Goal: Navigation & Orientation: Find specific page/section

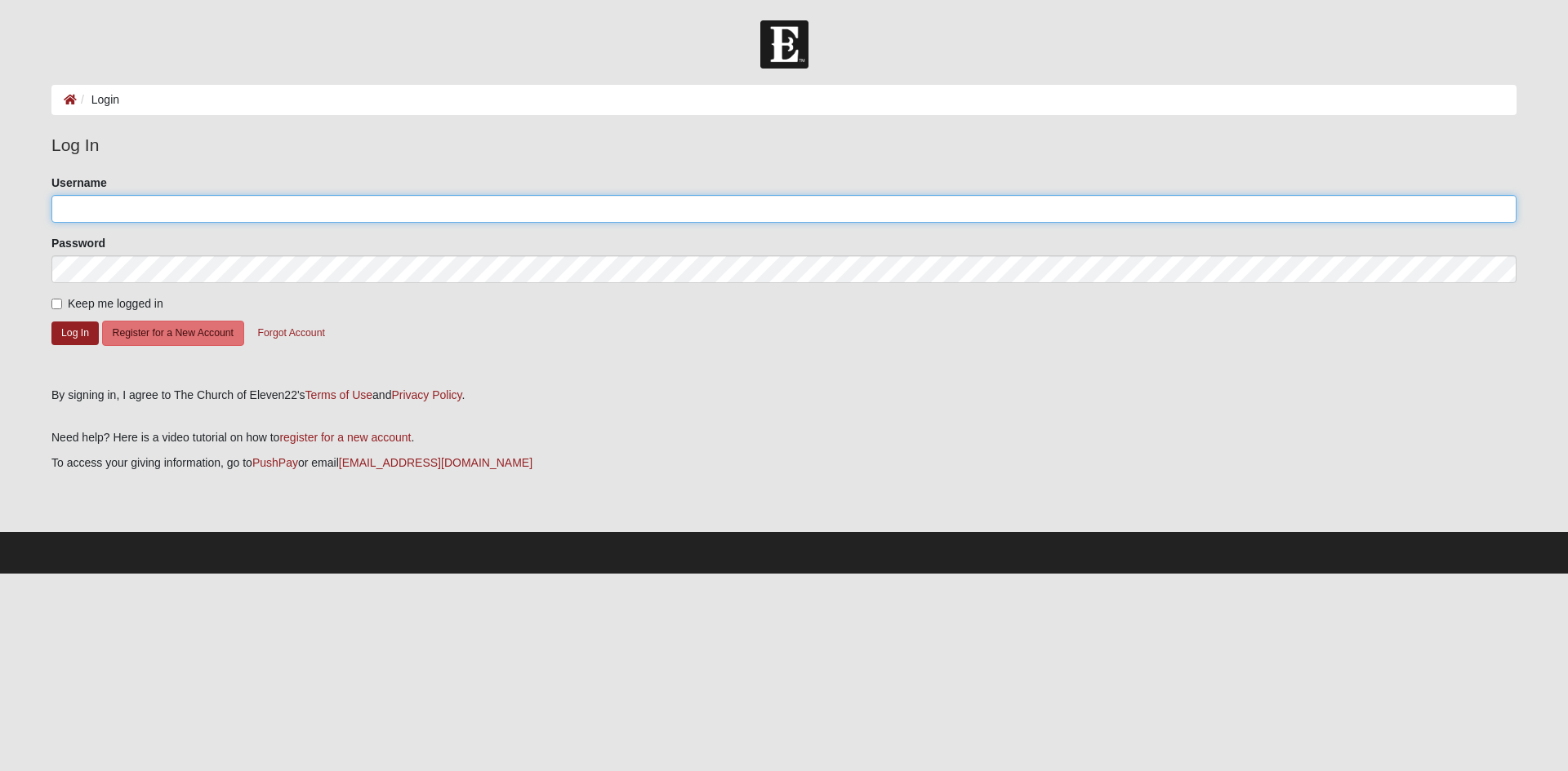
type input "Sandcastles0242"
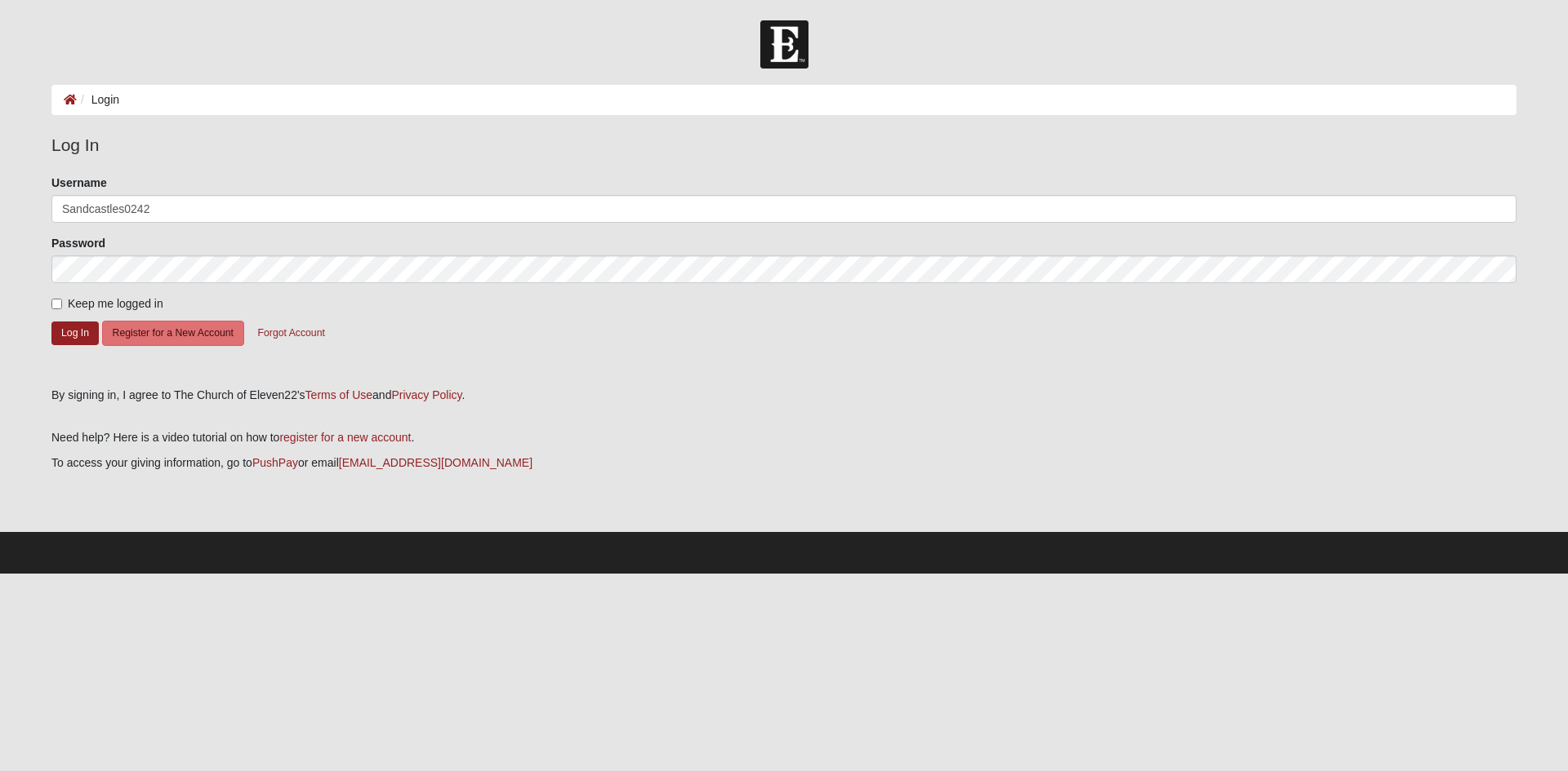
click at [506, 355] on form "Please correct the following: Username Sandcastles0242 Password Keep me logged …" at bounding box center [784, 275] width 1465 height 201
click at [69, 330] on button "Log In" at bounding box center [75, 333] width 48 height 24
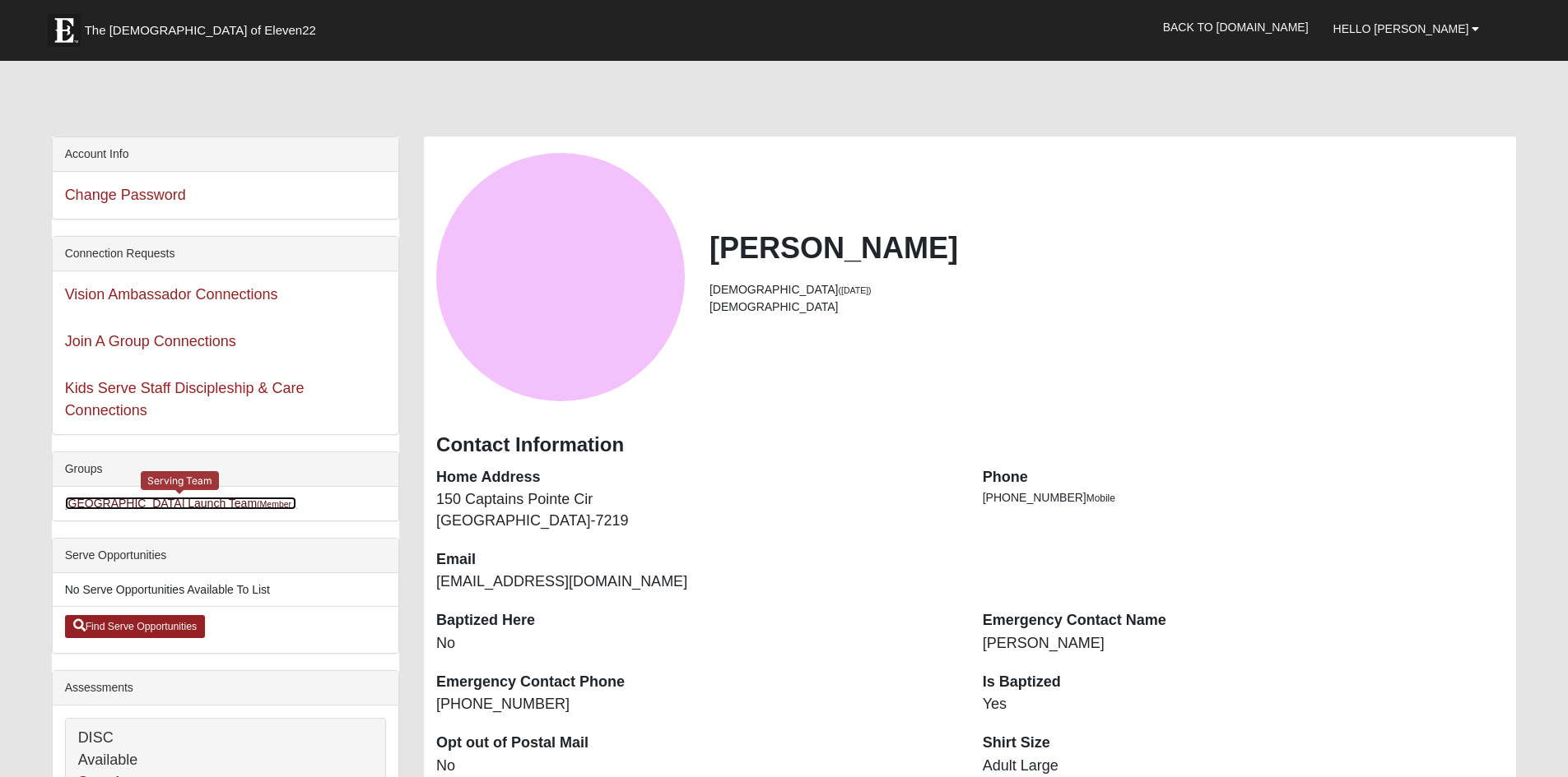
click at [189, 500] on link "St. Augustine Campus Launch Team (Member )" at bounding box center [181, 503] width 232 height 13
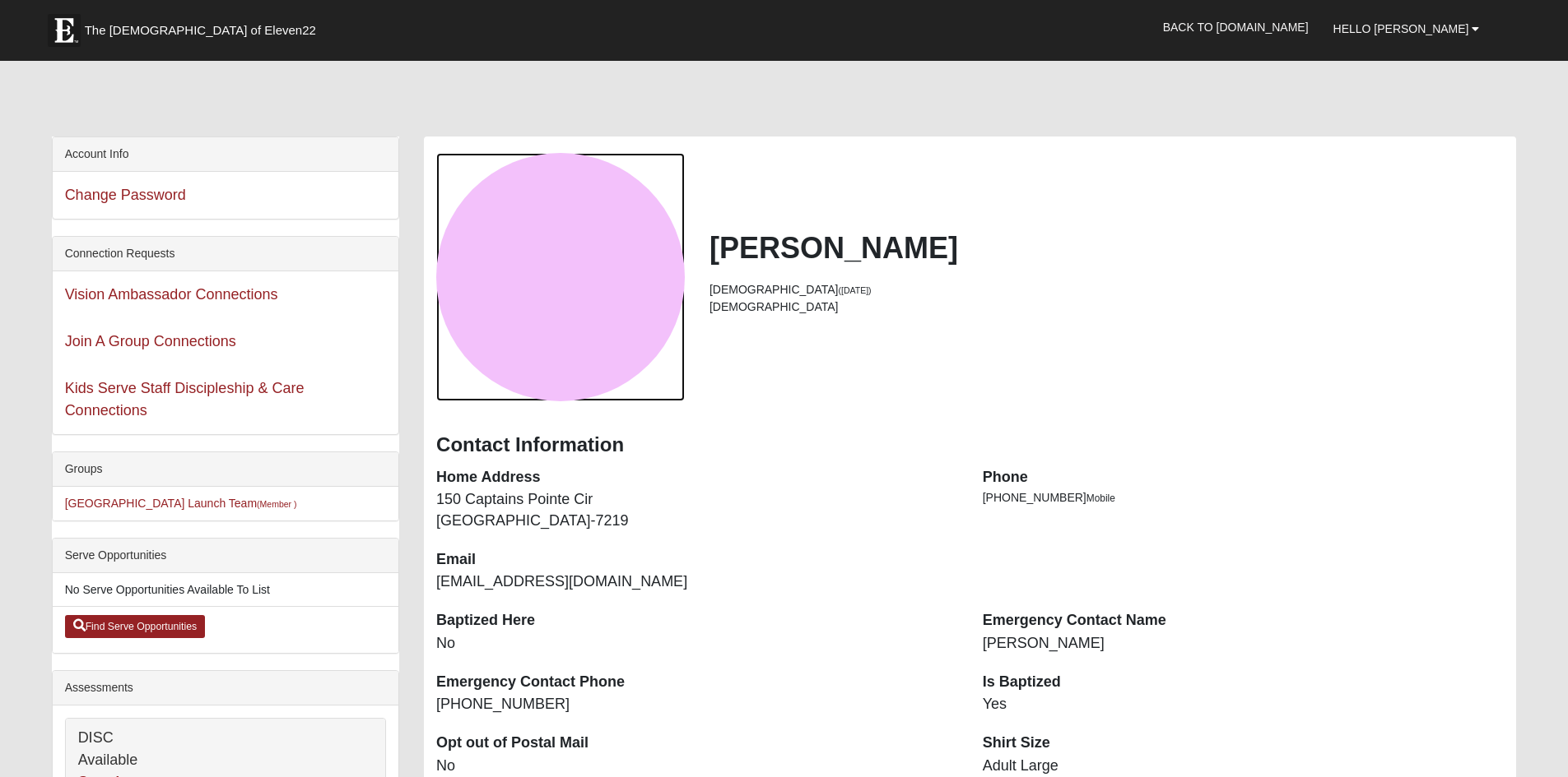
click at [557, 369] on div "View Fullsize Photo" at bounding box center [559, 276] width 248 height 248
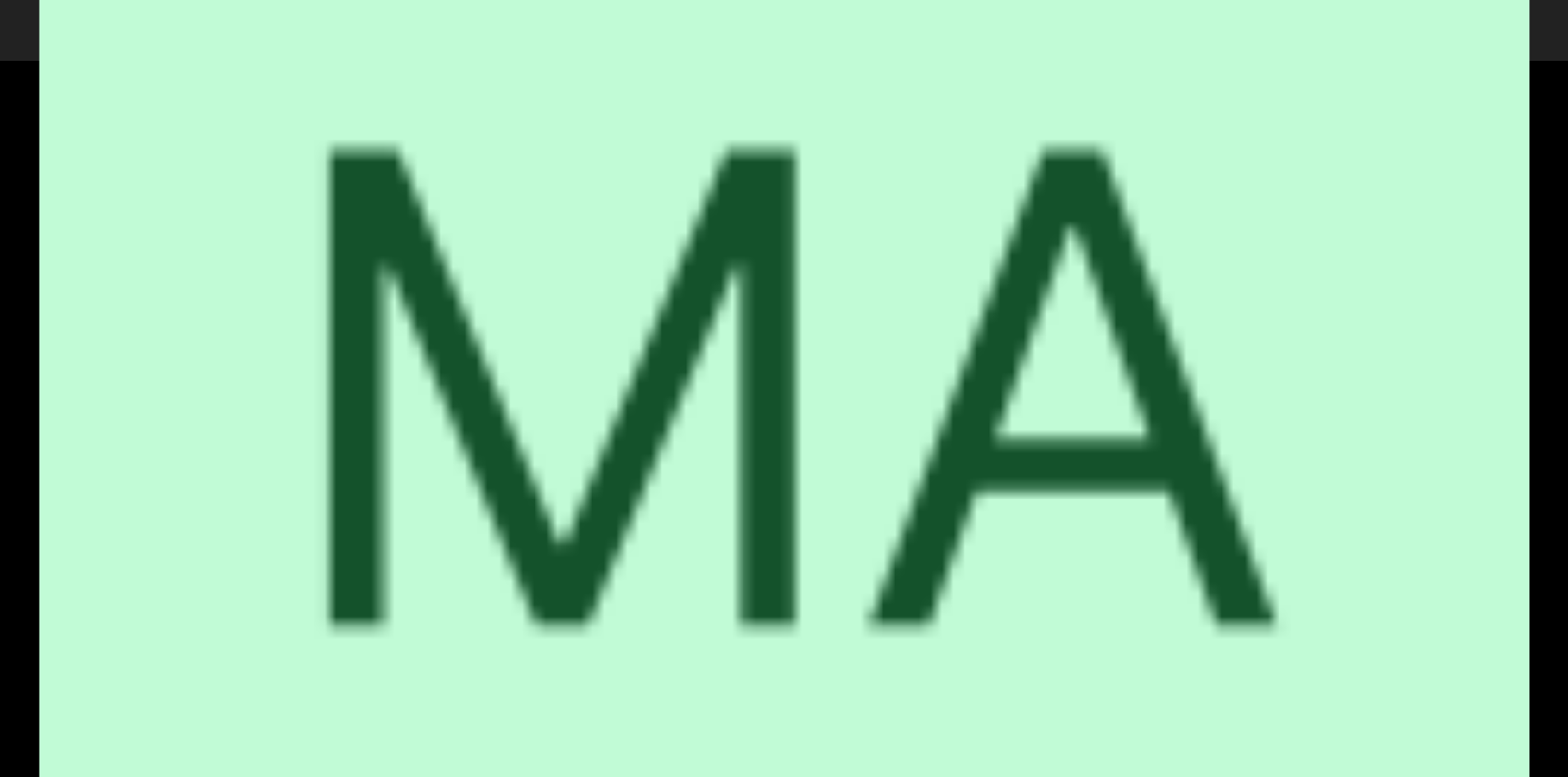
click at [557, 369] on div "View Fullsize Photo" at bounding box center [784, 388] width 1489 height 1488
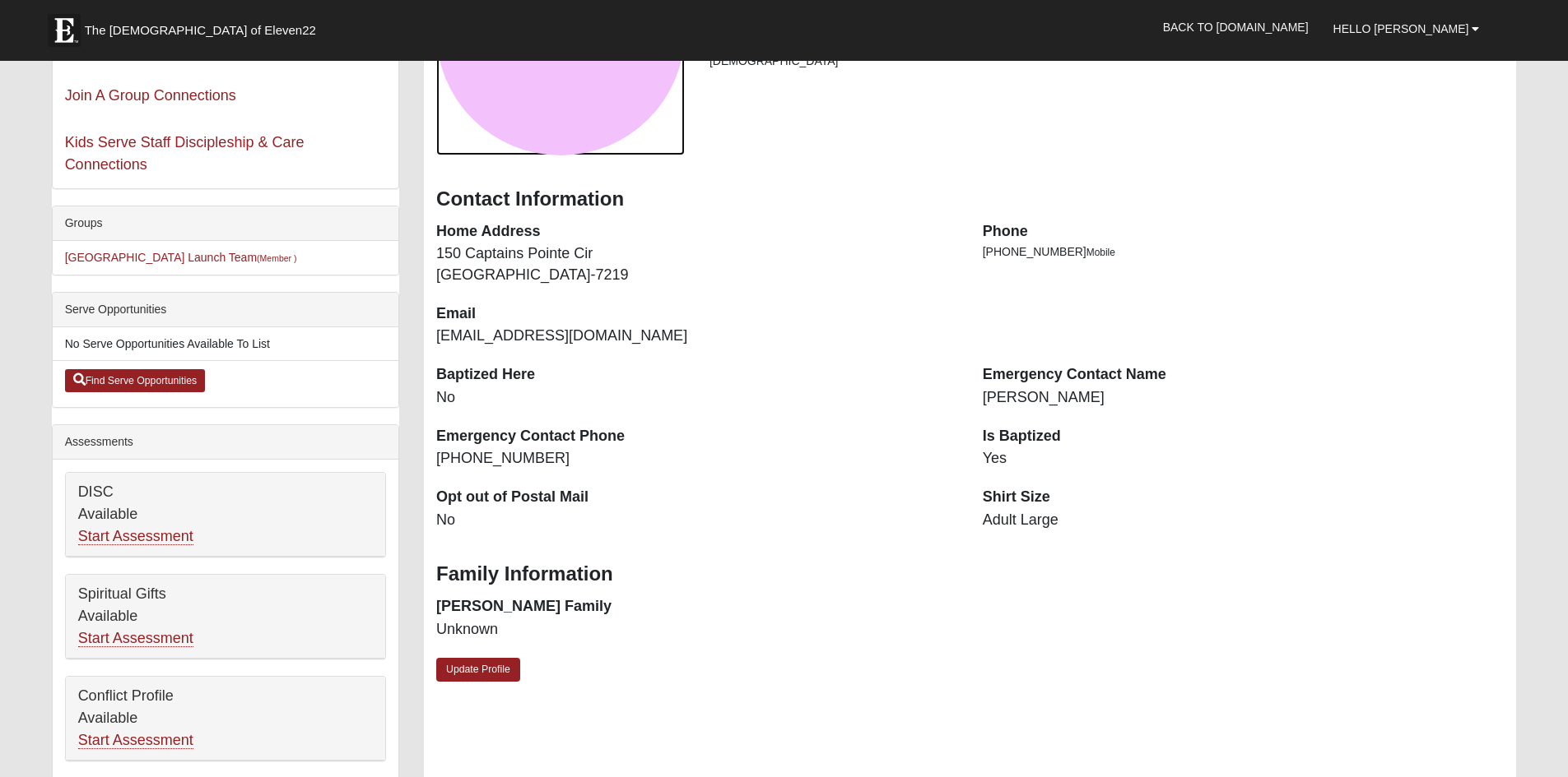
scroll to position [329, 0]
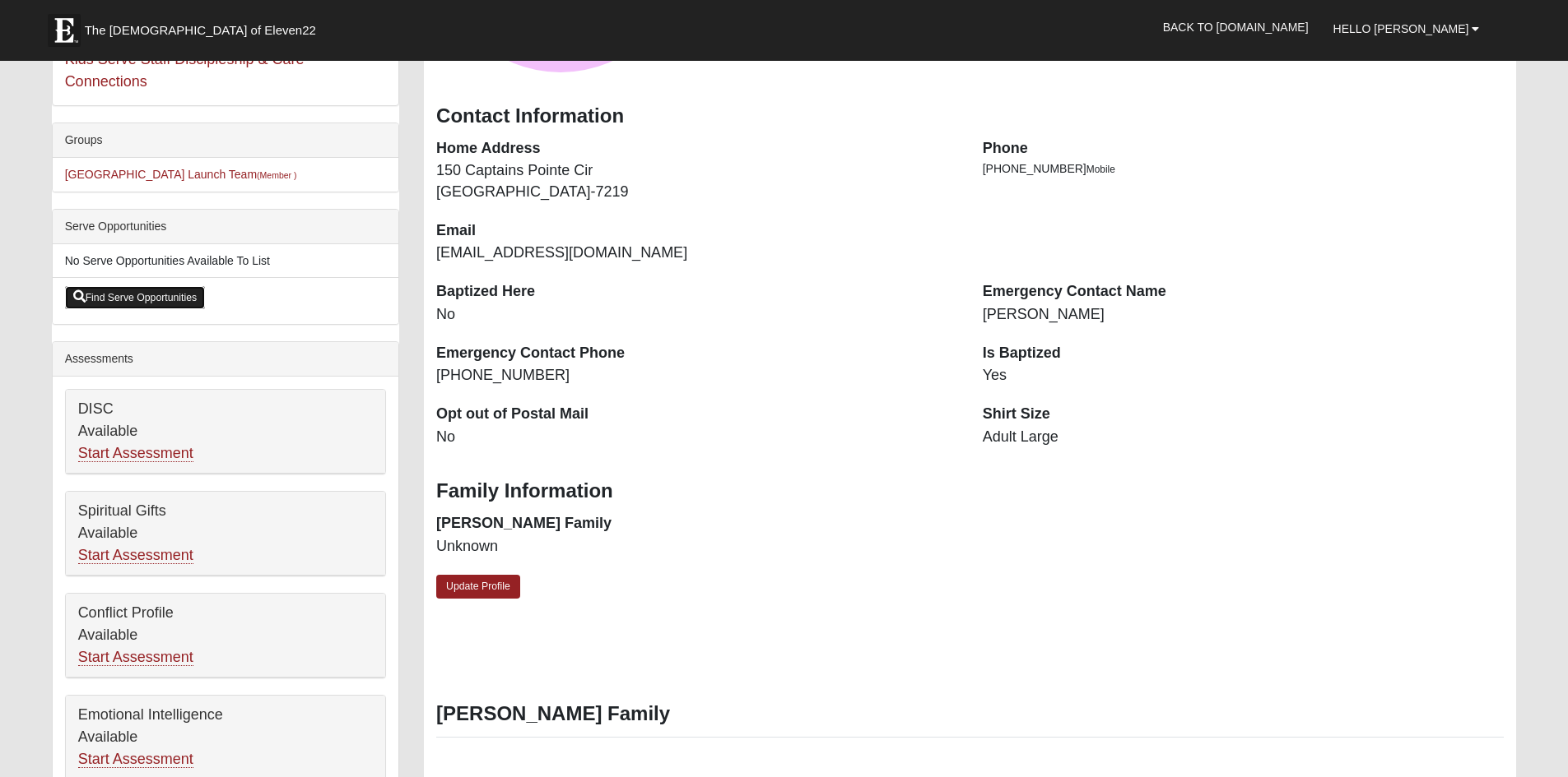
click at [119, 294] on link "Find Serve Opportunities" at bounding box center [135, 298] width 141 height 23
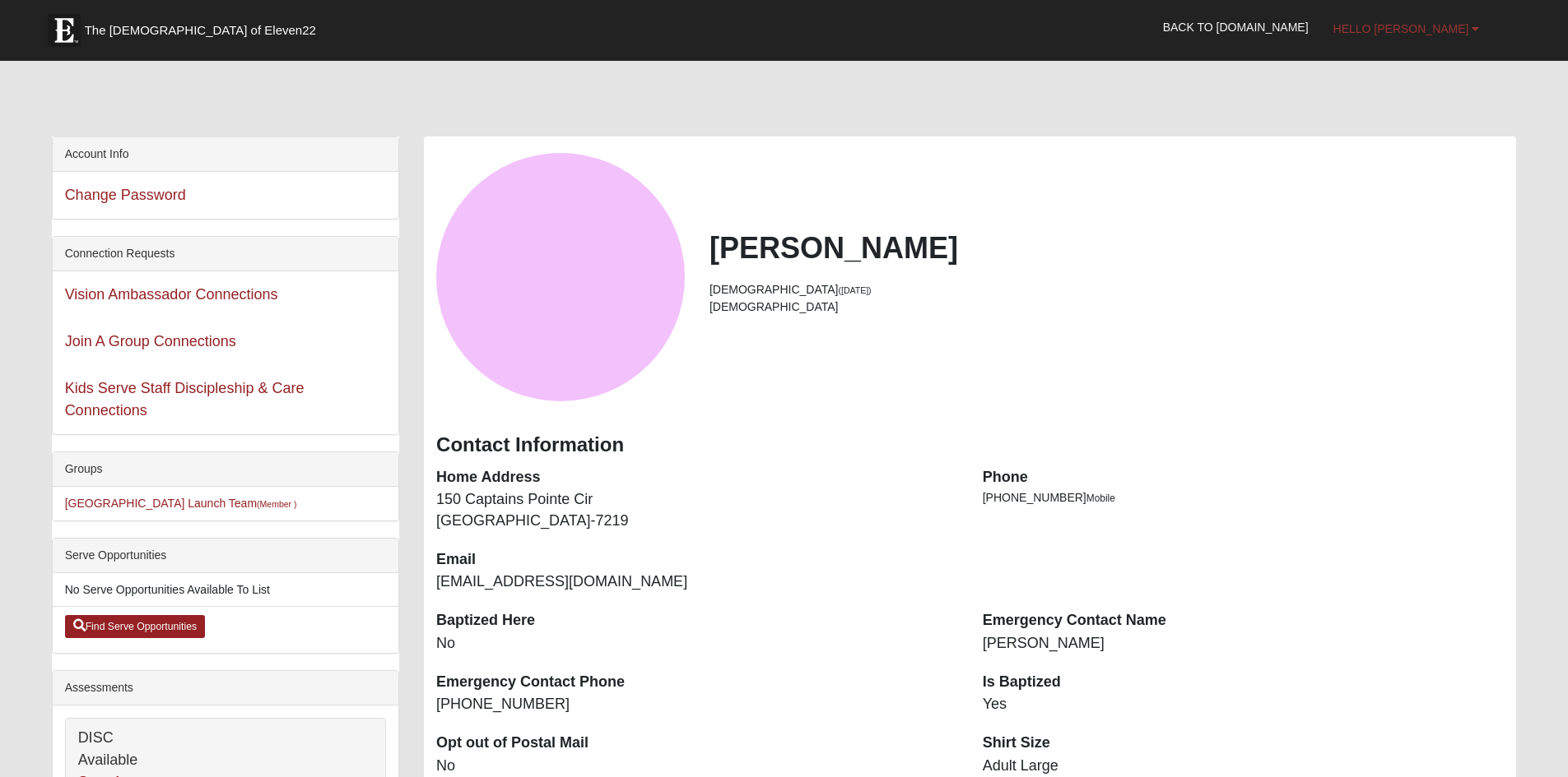
click at [1443, 22] on span "Hello [PERSON_NAME]" at bounding box center [1401, 28] width 136 height 13
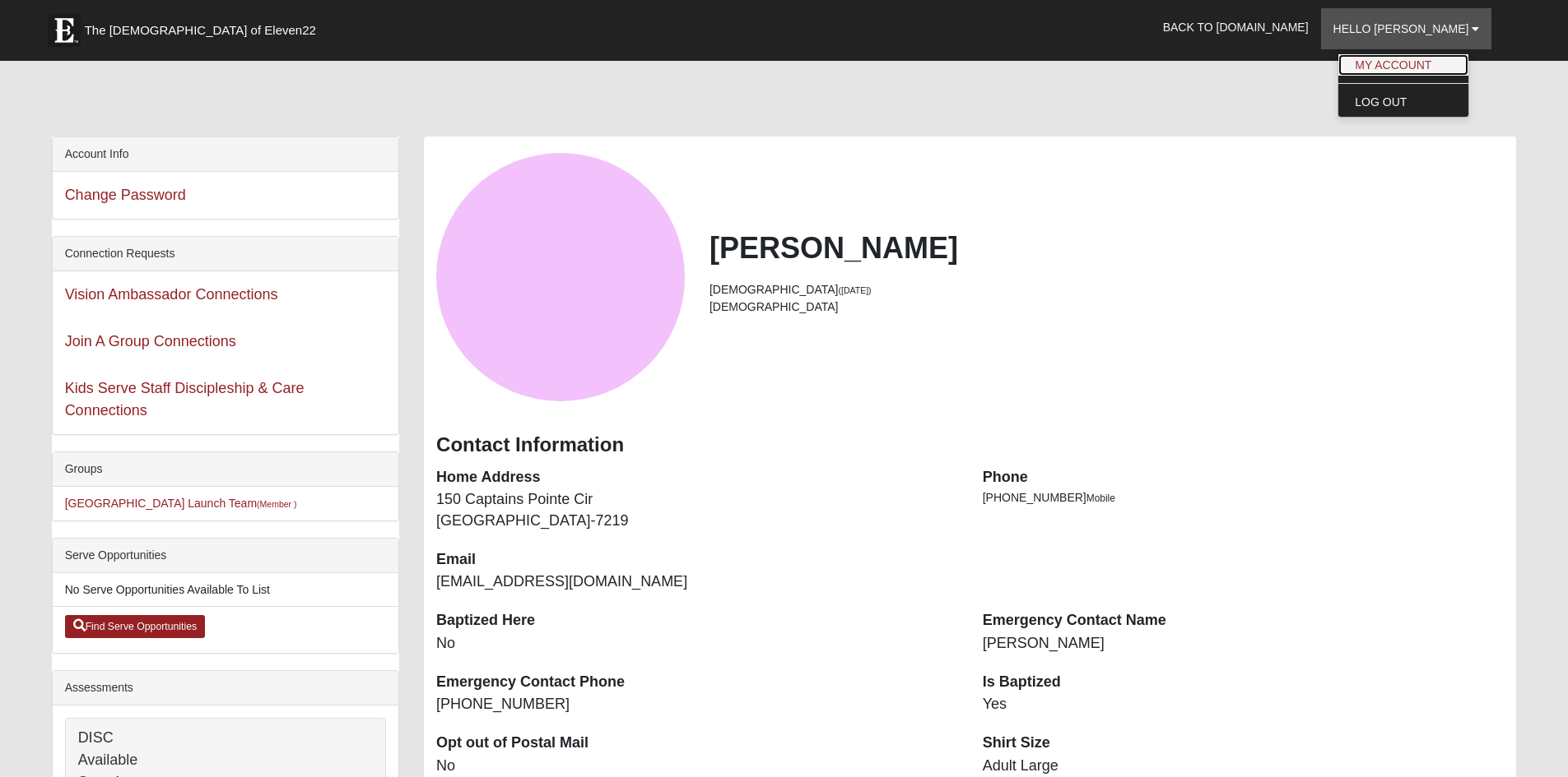
click at [1433, 71] on link "My Account" at bounding box center [1403, 65] width 130 height 21
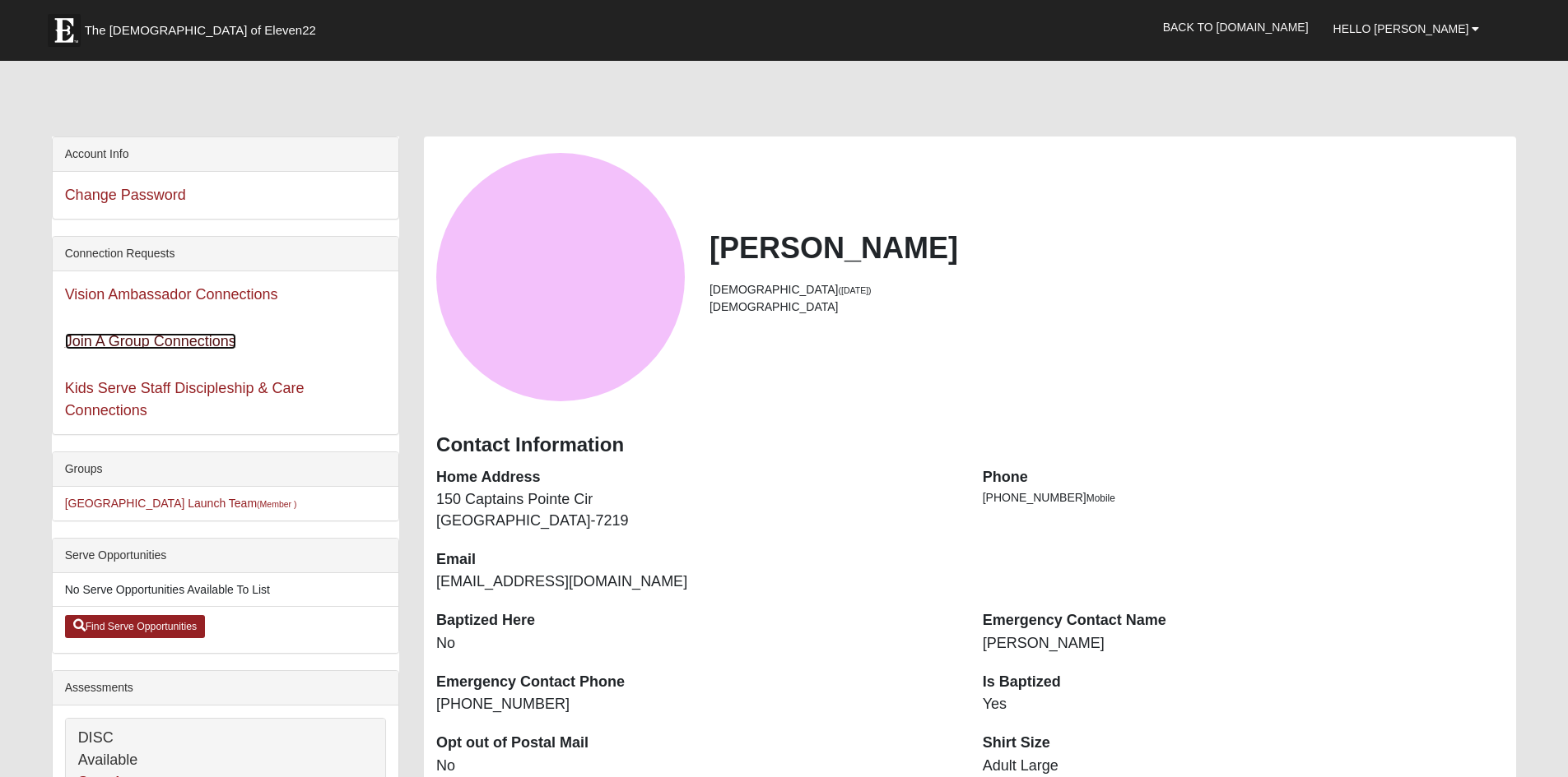
click at [132, 336] on link "Join A Group Connections" at bounding box center [150, 341] width 171 height 17
